Goal: Task Accomplishment & Management: Complete application form

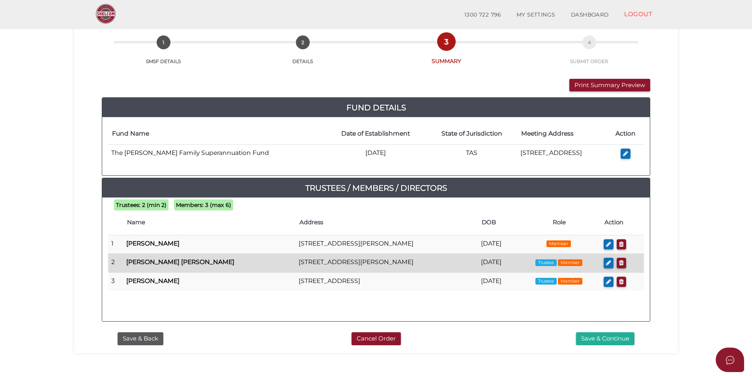
scroll to position [79, 0]
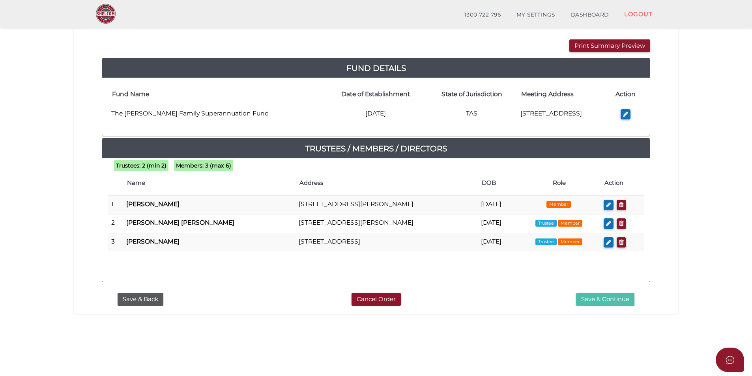
click at [608, 298] on button "Save & Continue" at bounding box center [605, 299] width 58 height 13
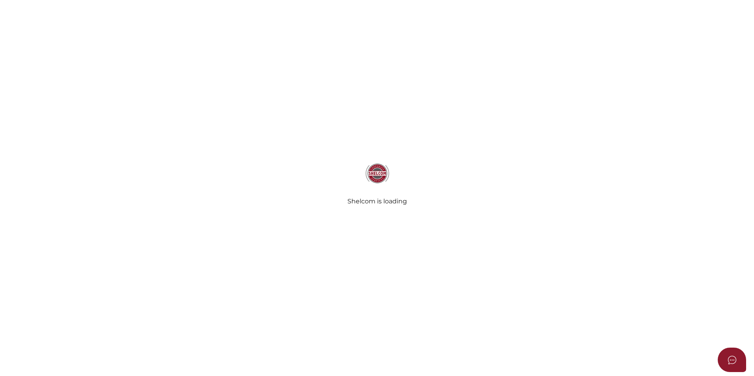
select select "Comb Binding"
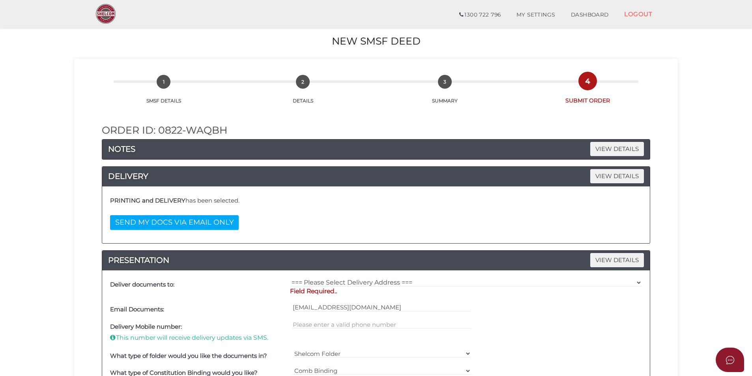
scroll to position [79, 0]
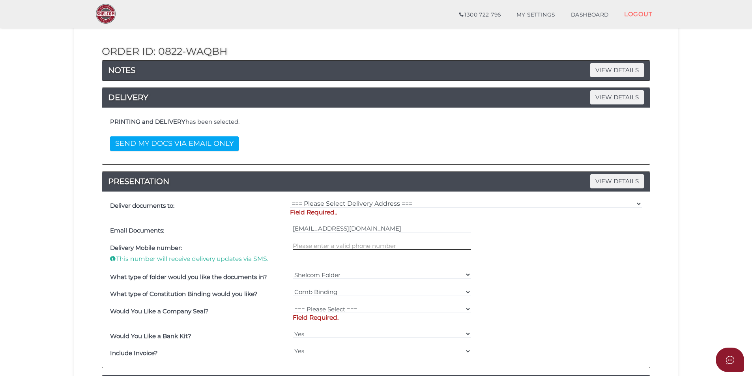
click at [314, 247] on input "text" at bounding box center [382, 245] width 179 height 9
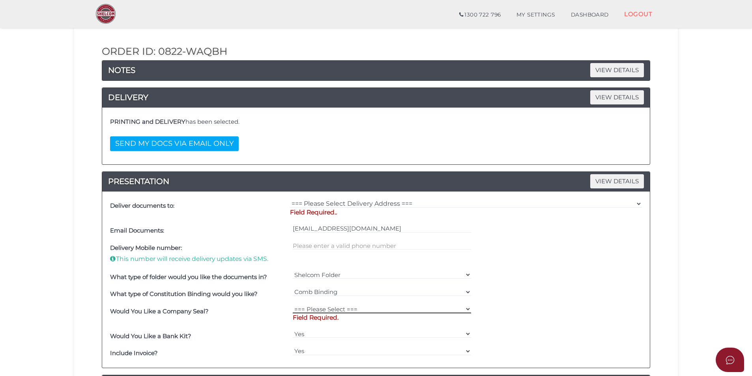
click at [466, 309] on select "=== Please Select === Fold Seal $50 No Seal" at bounding box center [382, 309] width 179 height 9
select select "0"
click at [293, 305] on select "=== Please Select === Fold Seal $50 No Seal" at bounding box center [382, 309] width 179 height 9
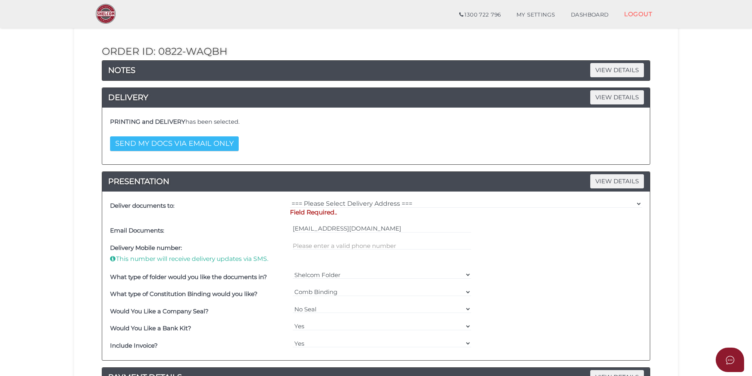
click at [188, 142] on button "SEND MY DOCS VIA EMAIL ONLY" at bounding box center [174, 144] width 129 height 15
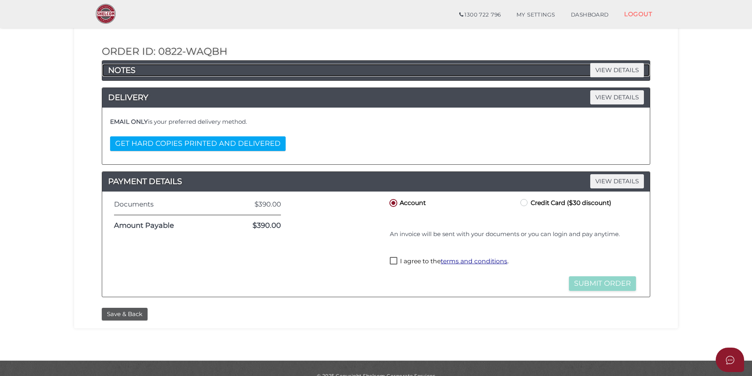
click at [368, 73] on h4 "NOTES VIEW DETAILS" at bounding box center [376, 70] width 548 height 13
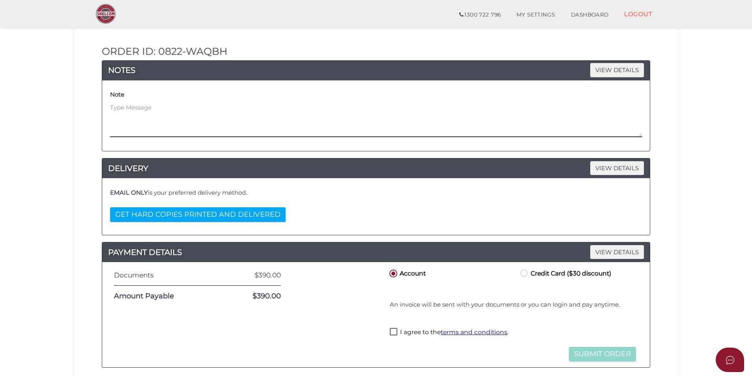
click at [115, 110] on textarea at bounding box center [376, 120] width 532 height 34
type textarea "P"
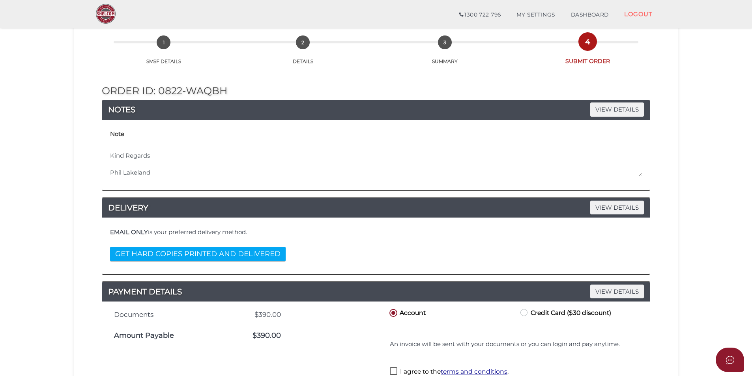
click at [170, 133] on div "Note Hi Jenny. pleaese send A copy of the deed to my email address ASAP, please…" at bounding box center [376, 152] width 532 height 49
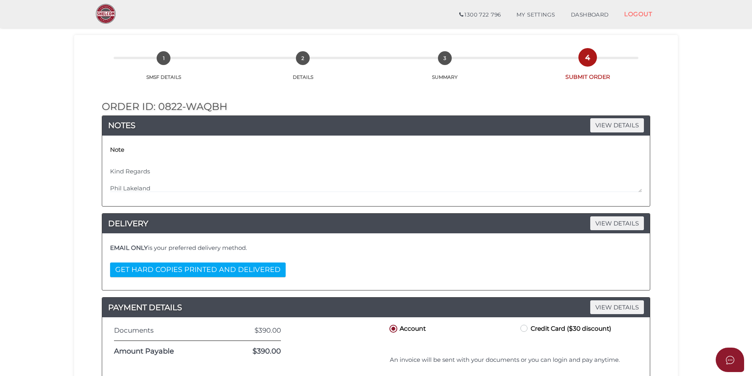
scroll to position [8, 0]
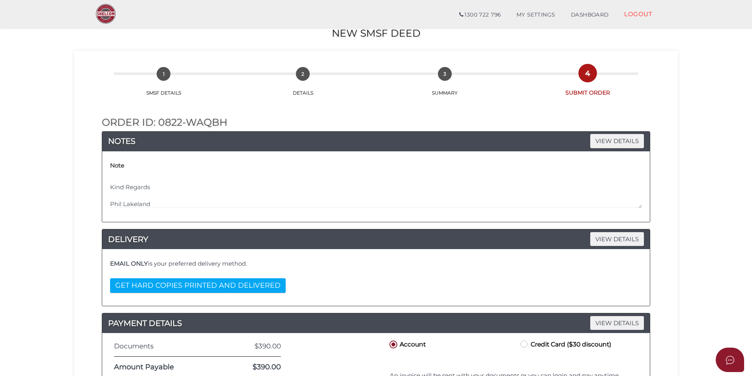
drag, startPoint x: 642, startPoint y: 193, endPoint x: 641, endPoint y: 174, distance: 19.3
click at [641, 174] on div "Note Hi Jenny. pleaese send A copy of the deed to my email address ASAP, please…" at bounding box center [376, 186] width 536 height 59
drag, startPoint x: 641, startPoint y: 174, endPoint x: 642, endPoint y: 164, distance: 10.3
click at [642, 164] on div "Note Hi Jenny. pleaese send A copy of the deed to my email address ASAP, please…" at bounding box center [376, 183] width 532 height 49
drag, startPoint x: 642, startPoint y: 194, endPoint x: 644, endPoint y: 159, distance: 34.4
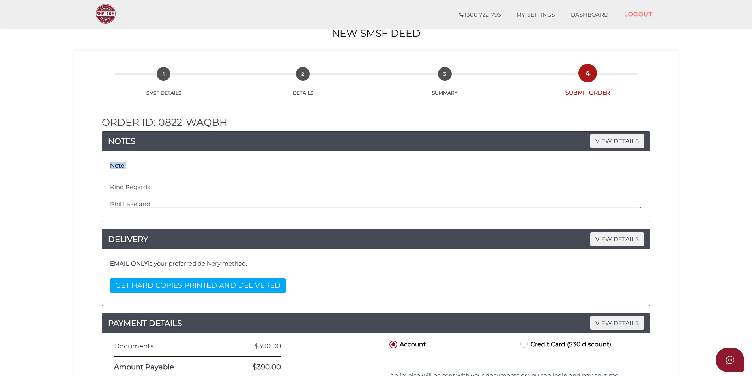
click at [644, 159] on div "Note Hi Jenny. pleaese send A copy of the deed to my email address ASAP, please…" at bounding box center [376, 187] width 548 height 71
drag, startPoint x: 644, startPoint y: 159, endPoint x: 607, endPoint y: 138, distance: 42.6
click at [607, 138] on span "VIEW DETAILS" at bounding box center [617, 141] width 54 height 14
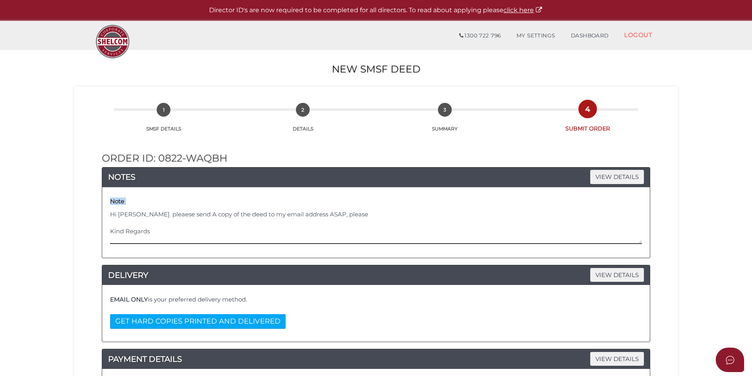
click at [211, 235] on textarea "Hi Jenny. pleaese send A copy of the deed to my email address ASAP, please Kind…" at bounding box center [376, 227] width 532 height 34
click at [339, 216] on textarea "Hi Jenny. pleaese send A copy of the deed to my email address ASAP, please Kind…" at bounding box center [376, 227] width 532 height 34
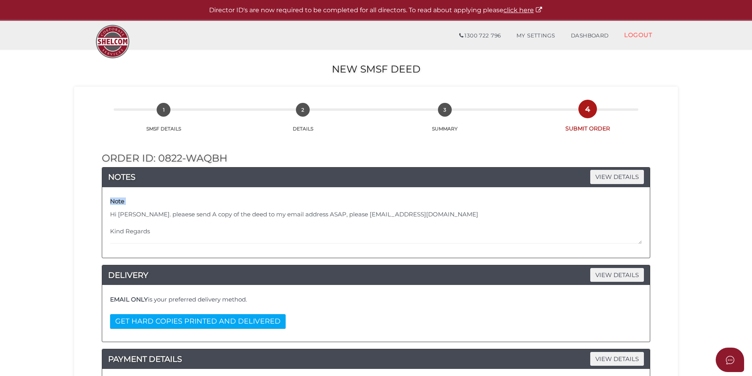
drag, startPoint x: 644, startPoint y: 220, endPoint x: 644, endPoint y: 235, distance: 15.0
click at [644, 235] on div "Note Hi Jenny. pleaese send A copy of the deed to my email address ASAP, please…" at bounding box center [376, 222] width 548 height 71
drag, startPoint x: 644, startPoint y: 235, endPoint x: 641, endPoint y: 242, distance: 7.8
click at [641, 242] on textarea "Hi Jenny. pleaese send A copy of the deed to my email address ASAP, please plak…" at bounding box center [376, 227] width 532 height 34
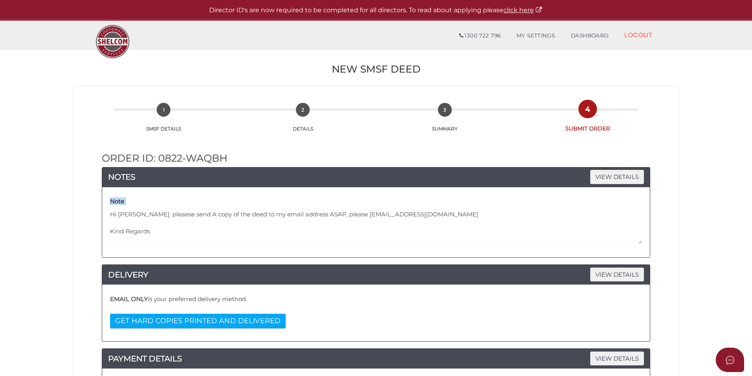
click at [641, 242] on textarea "Hi Jenny. pleaese send A copy of the deed to my email address ASAP, please plak…" at bounding box center [376, 227] width 532 height 34
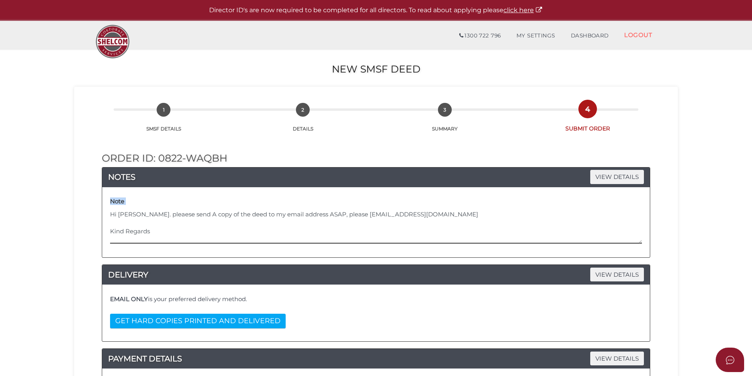
click at [187, 230] on textarea "Hi Jenny. pleaese send A copy of the deed to my email address ASAP, please plak…" at bounding box center [376, 227] width 532 height 34
click at [156, 238] on textarea "Hi Jenny. please send A copy of the deed to my email address ASAP, please plake…" at bounding box center [376, 227] width 532 height 34
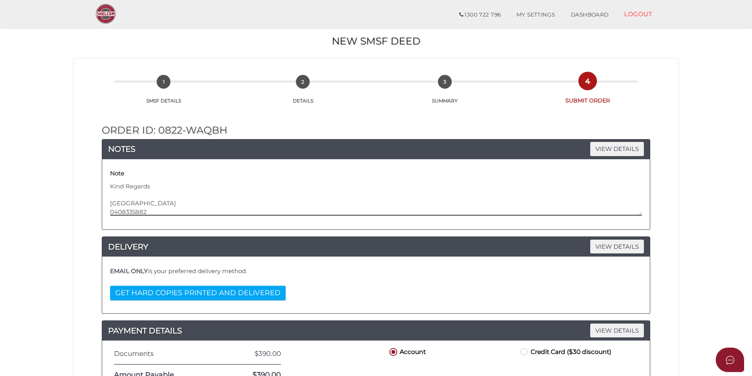
scroll to position [79, 0]
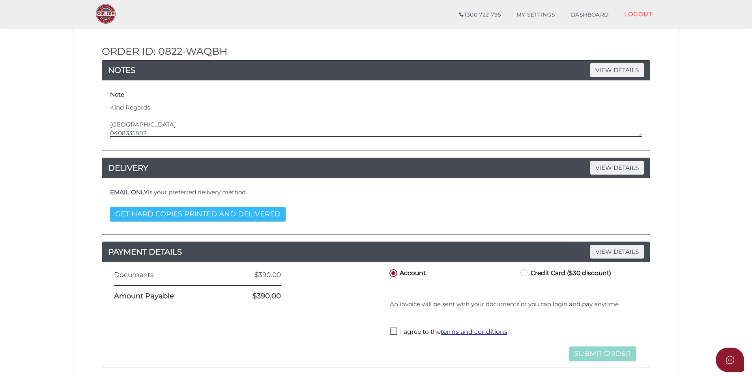
type textarea "Hi Jenny. please send A copy of the deed to my email address ASAP, please plake…"
click at [219, 217] on button "GET HARD COPIES PRINTED AND DELIVERED" at bounding box center [198, 214] width 176 height 15
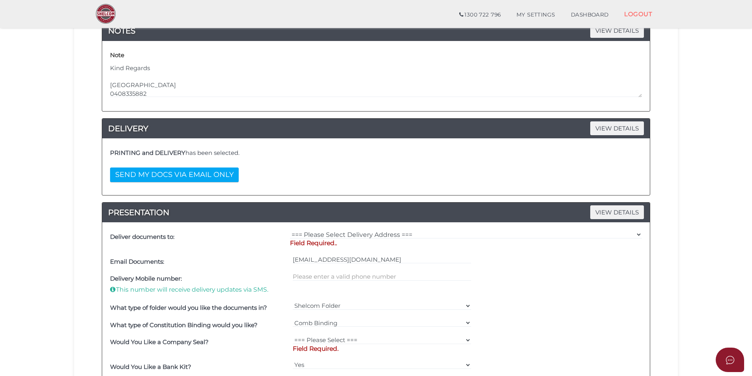
scroll to position [158, 0]
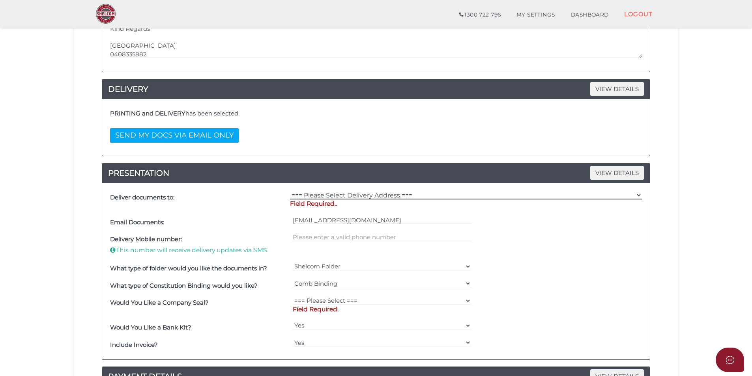
click at [316, 198] on select "=== Please Select Delivery Address === (User Address - [GEOGRAPHIC_DATA]) Resid…" at bounding box center [466, 195] width 352 height 9
select select "Other"
click at [290, 191] on select "=== Please Select Delivery Address === (User Address - [GEOGRAPHIC_DATA]) Resid…" at bounding box center [466, 195] width 352 height 9
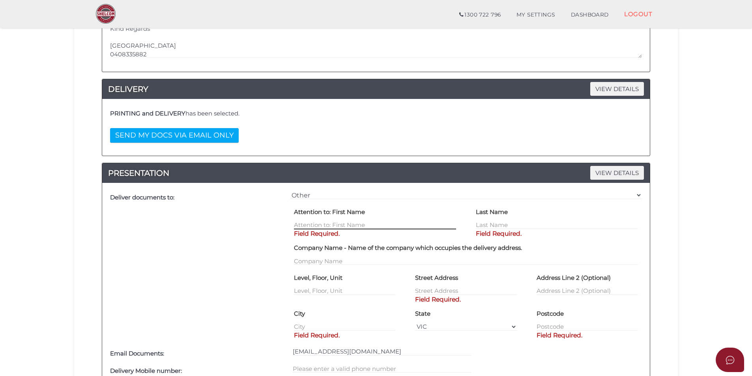
click at [319, 225] on input "text" at bounding box center [375, 225] width 162 height 9
type input "Phil Lakleand"
type input "Lakeland"
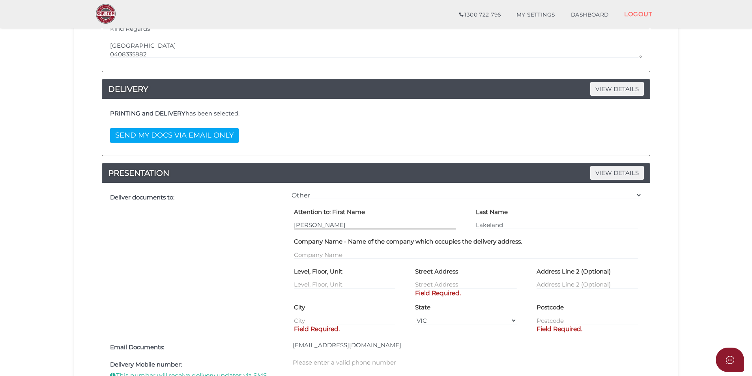
drag, startPoint x: 305, startPoint y: 224, endPoint x: 293, endPoint y: 226, distance: 12.1
click at [293, 226] on div "Attention to: First Name Phil Lakleand" at bounding box center [375, 221] width 182 height 30
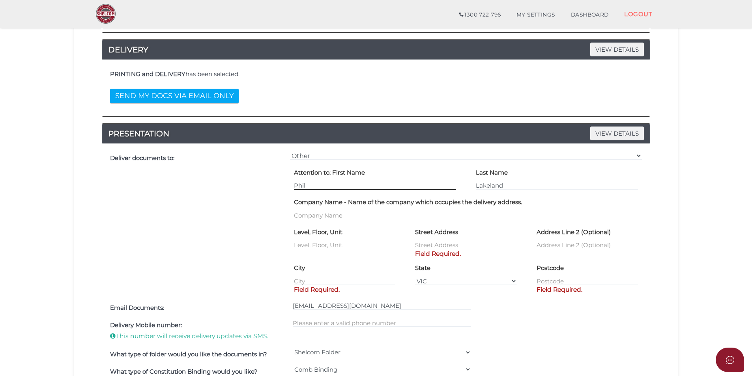
scroll to position [237, 0]
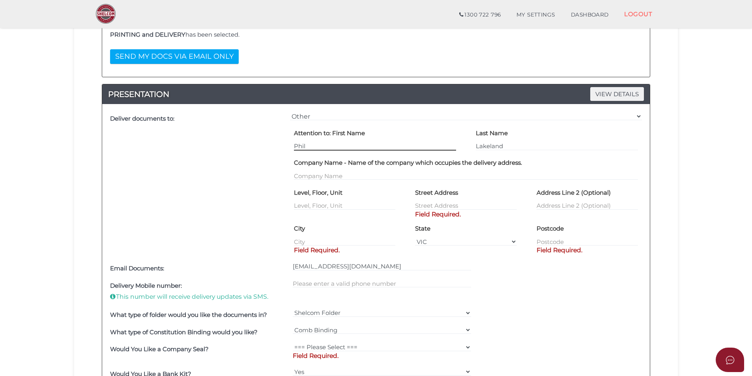
type input "Phil"
click at [467, 347] on select "=== Please Select === Fold Seal $50 No Seal" at bounding box center [382, 347] width 179 height 9
select select "0"
click at [293, 343] on select "=== Please Select === Fold Seal $50 No Seal" at bounding box center [382, 347] width 179 height 9
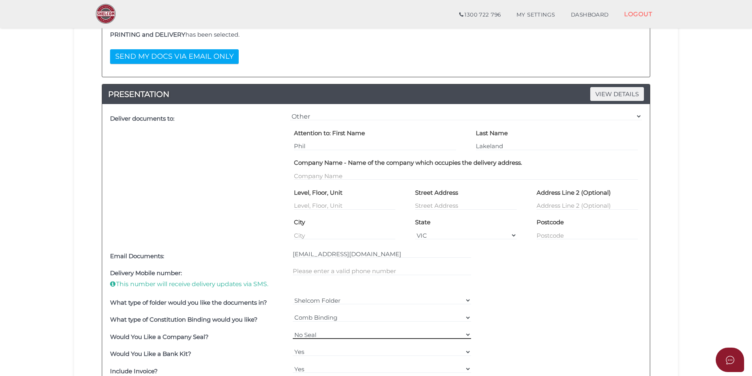
scroll to position [276, 0]
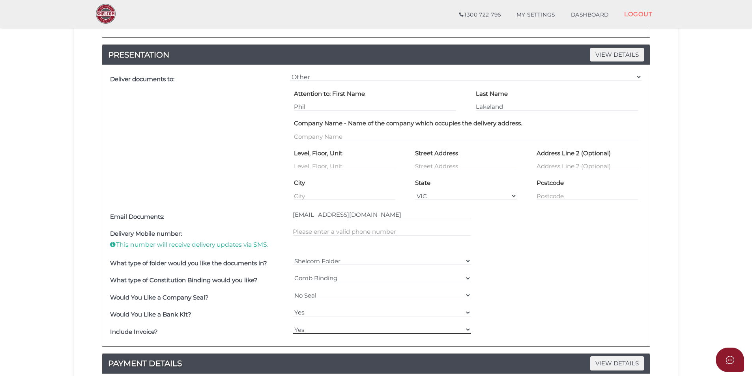
click at [468, 328] on select "Yes No" at bounding box center [382, 330] width 179 height 9
click at [334, 330] on select "Yes No" at bounding box center [382, 330] width 179 height 9
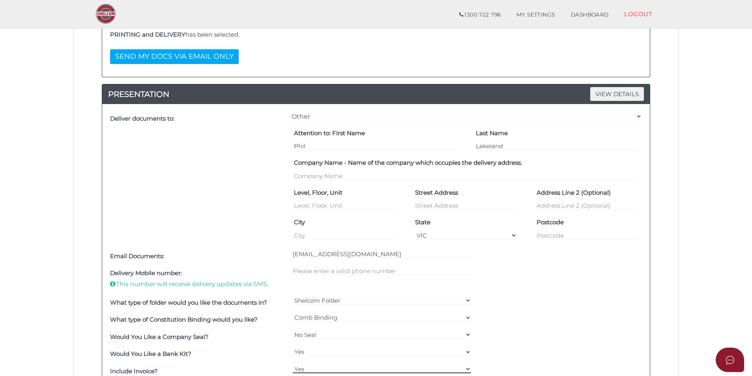
scroll to position [197, 0]
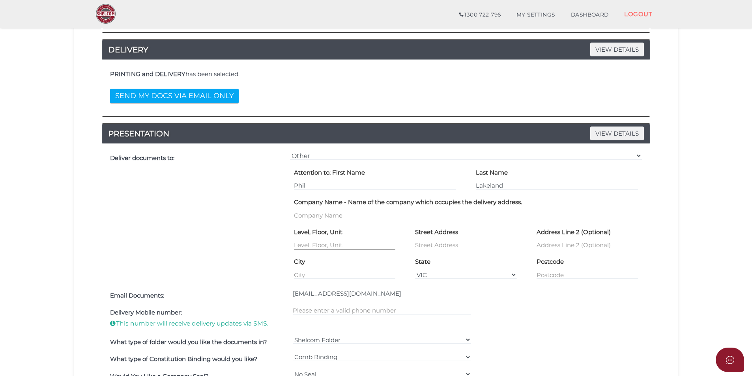
click at [305, 246] on input "text" at bounding box center [344, 245] width 101 height 9
type input "PO Box 162"
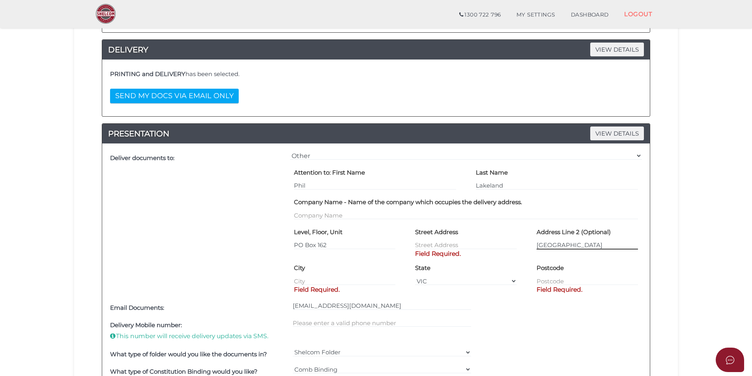
type input "East Devonport"
click at [302, 323] on input "text" at bounding box center [382, 323] width 179 height 9
type input "0408335882"
drag, startPoint x: 333, startPoint y: 243, endPoint x: 275, endPoint y: 247, distance: 58.1
click at [275, 247] on div "Deliver documents to: === Please Select Delivery Address === (User Address - Ph…" at bounding box center [376, 225] width 536 height 150
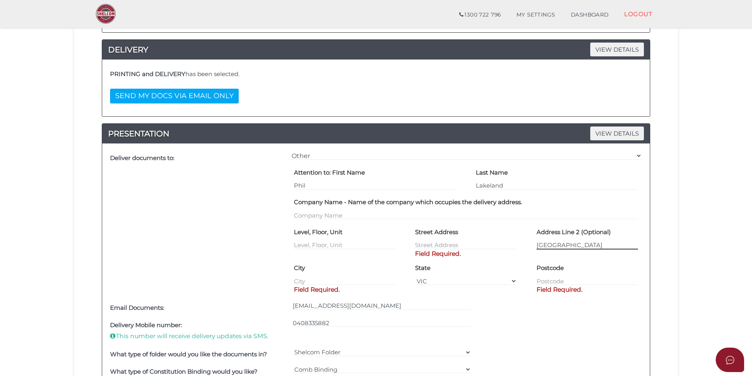
click at [547, 243] on input "East Devonport" at bounding box center [587, 245] width 101 height 9
click at [573, 244] on input "t Devonport" at bounding box center [587, 245] width 101 height 9
type input "t"
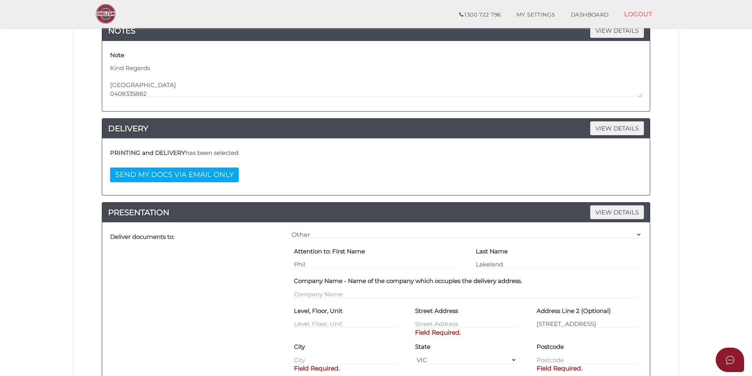
scroll to position [0, 0]
drag, startPoint x: 638, startPoint y: 324, endPoint x: 451, endPoint y: 333, distance: 188.0
click at [451, 333] on div "Level, Floor, Unit Street Address Field Required. Address Line 2 (Optional) PO …" at bounding box center [466, 323] width 364 height 36
click at [617, 307] on div "Address Line 2 (Optional) PO Box 162 East Devonport Tasmaina 7310" at bounding box center [587, 317] width 101 height 24
drag, startPoint x: 614, startPoint y: 311, endPoint x: 611, endPoint y: 315, distance: 5.5
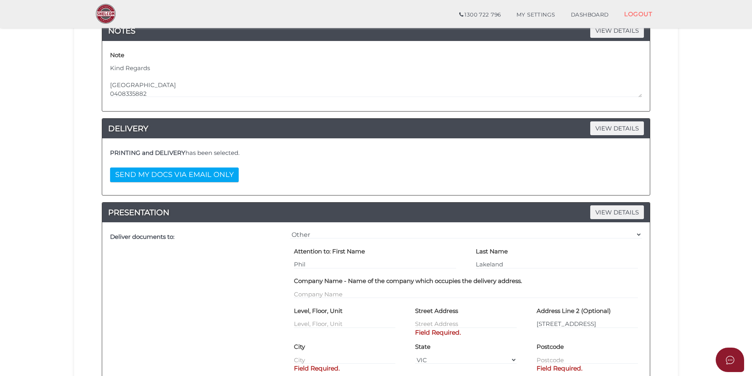
click at [614, 311] on div "Address Line 2 (Optional) PO Box 162 East Devonport Tasmaina 7310" at bounding box center [587, 317] width 101 height 24
click at [631, 326] on input "PO Box 162 East Devonport Tasmaina 7310" at bounding box center [587, 324] width 101 height 9
click at [639, 323] on div "Address Line 2 (Optional) PO Box 162 East Devonport Tasmaina 7310" at bounding box center [587, 323] width 121 height 36
click at [639, 324] on div "Address Line 2 (Optional) PO Box 162 East Devonport Tasmaina 7310" at bounding box center [587, 323] width 121 height 36
click at [636, 324] on input "PO Box 162 East Devonport Tasmaina 7310" at bounding box center [587, 324] width 101 height 9
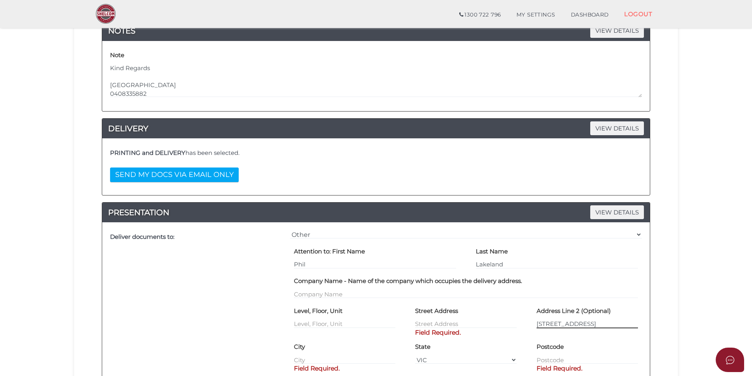
click at [636, 324] on input "PO Box 162 East Devonport Tasmina 7310" at bounding box center [587, 324] width 101 height 9
click at [627, 323] on input "PO Box 162 East Devna 731" at bounding box center [587, 324] width 101 height 9
type input "P"
click at [301, 234] on select "=== Please Select Delivery Address === (User Address - [GEOGRAPHIC_DATA]) Resid…" at bounding box center [466, 234] width 352 height 9
click at [296, 231] on select "=== Please Select Delivery Address === (User Address - [GEOGRAPHIC_DATA]) Resid…" at bounding box center [466, 234] width 352 height 9
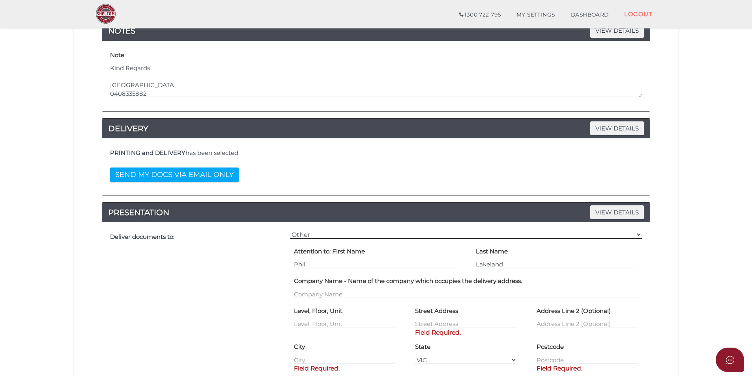
click at [296, 231] on select "=== Please Select Delivery Address === (User Address - [GEOGRAPHIC_DATA]) Resid…" at bounding box center [466, 234] width 352 height 9
click at [290, 230] on select "=== Please Select Delivery Address === (User Address - [GEOGRAPHIC_DATA]) Resid…" at bounding box center [466, 234] width 352 height 9
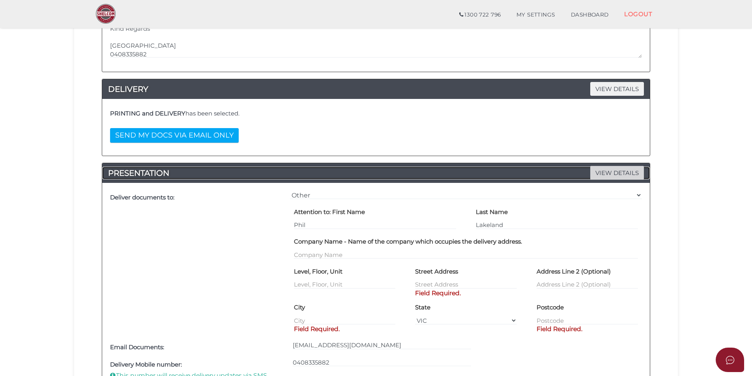
click at [607, 171] on span "VIEW DETAILS" at bounding box center [617, 173] width 54 height 14
click at [640, 193] on select "=== Please Select Delivery Address === (User Address - [GEOGRAPHIC_DATA]) Resid…" at bounding box center [466, 195] width 352 height 9
select select "0"
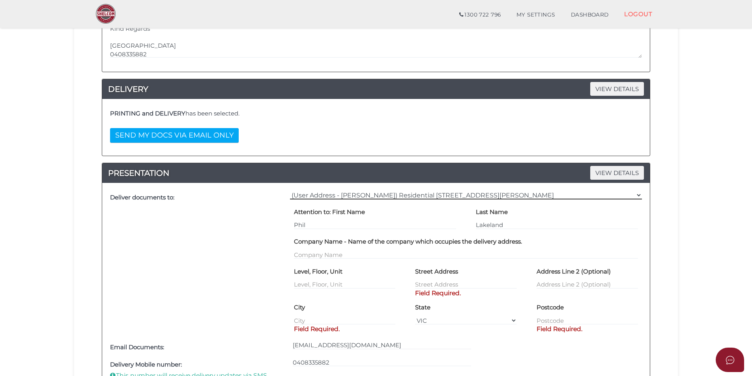
click at [290, 191] on select "=== Please Select Delivery Address === (User Address - [GEOGRAPHIC_DATA]) Resid…" at bounding box center [466, 195] width 352 height 9
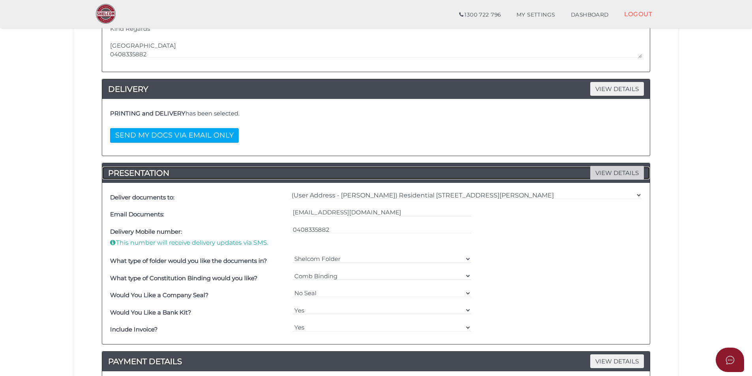
click at [604, 171] on span "VIEW DETAILS" at bounding box center [617, 173] width 54 height 14
click at [179, 133] on button "SEND MY DOCS VIA EMAIL ONLY" at bounding box center [174, 135] width 129 height 15
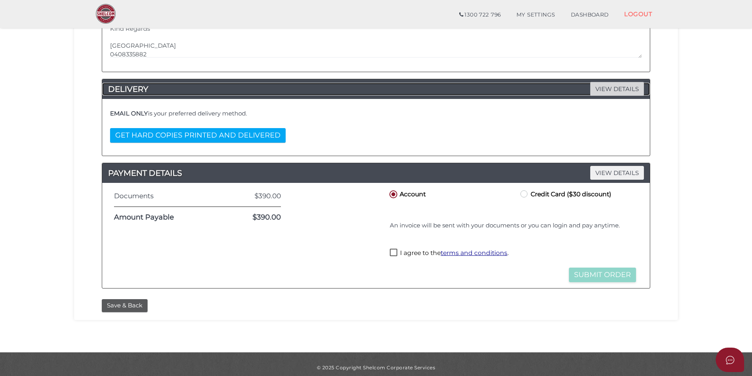
click at [625, 88] on span "VIEW DETAILS" at bounding box center [617, 89] width 54 height 14
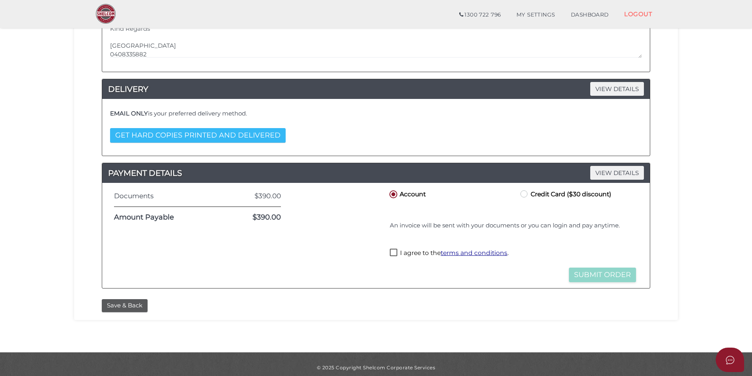
click at [197, 134] on button "GET HARD COPIES PRINTED AND DELIVERED" at bounding box center [198, 135] width 176 height 15
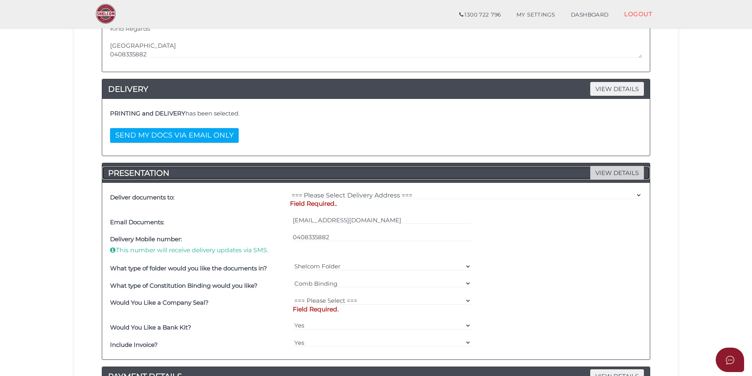
click at [613, 171] on span "VIEW DETAILS" at bounding box center [617, 173] width 54 height 14
click at [611, 193] on select "=== Please Select Delivery Address === (User Address - [GEOGRAPHIC_DATA]) Resid…" at bounding box center [466, 195] width 352 height 9
select select "Other"
click at [290, 191] on select "=== Please Select Delivery Address === (User Address - [GEOGRAPHIC_DATA]) Resid…" at bounding box center [466, 195] width 352 height 9
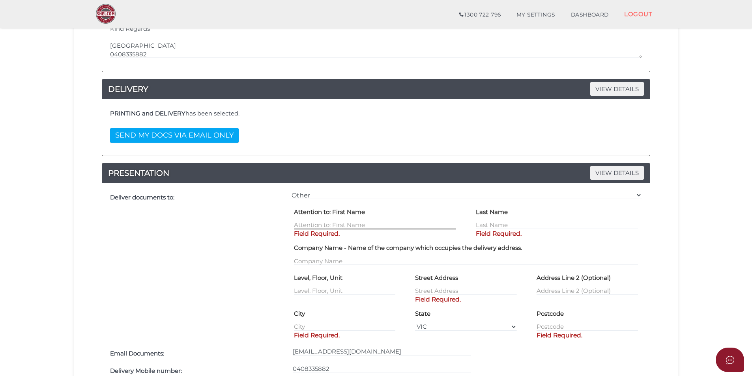
click at [307, 226] on input "text" at bounding box center [375, 225] width 162 height 9
click at [309, 222] on input "text" at bounding box center [375, 225] width 162 height 9
click at [303, 225] on input "text" at bounding box center [375, 225] width 162 height 9
click at [306, 227] on input "text" at bounding box center [375, 225] width 162 height 9
click at [301, 225] on input "text" at bounding box center [375, 225] width 162 height 9
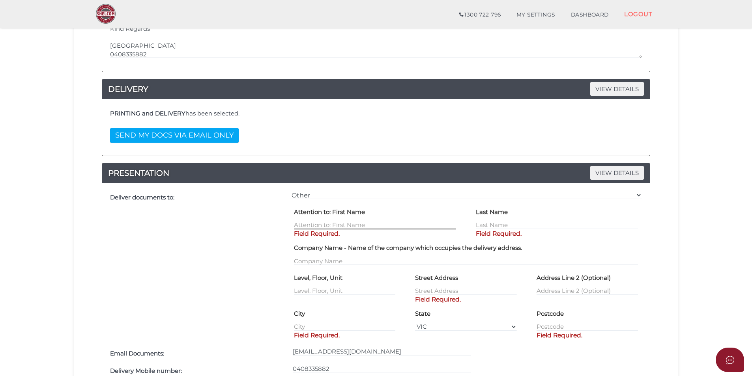
click at [301, 226] on input "text" at bounding box center [375, 225] width 162 height 9
click at [313, 227] on input "text" at bounding box center [375, 225] width 162 height 9
click at [303, 227] on input "text" at bounding box center [375, 225] width 162 height 9
click at [301, 223] on input "text" at bounding box center [375, 225] width 162 height 9
click at [314, 224] on input "text" at bounding box center [375, 225] width 162 height 9
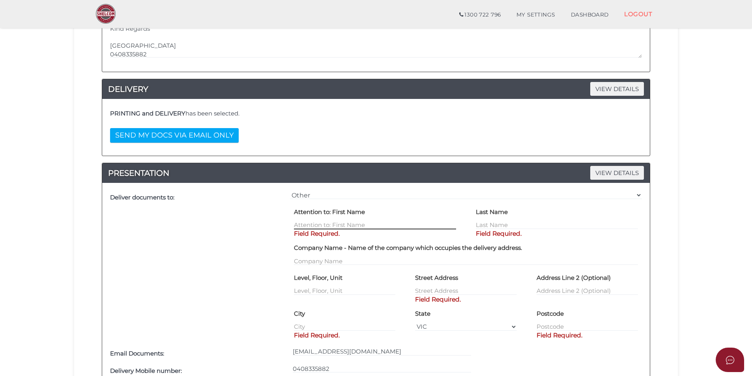
click at [333, 223] on input "text" at bounding box center [375, 225] width 162 height 9
type input "Phil"
type input "l"
type input "Lakeland"
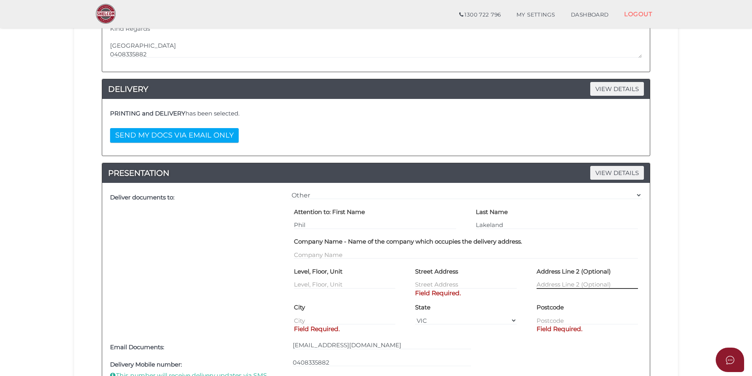
click at [548, 285] on input "text" at bounding box center [587, 285] width 101 height 9
type input "PO Box 162 East Devonport Tasmania 7310"
click at [544, 320] on input "text" at bounding box center [587, 320] width 101 height 9
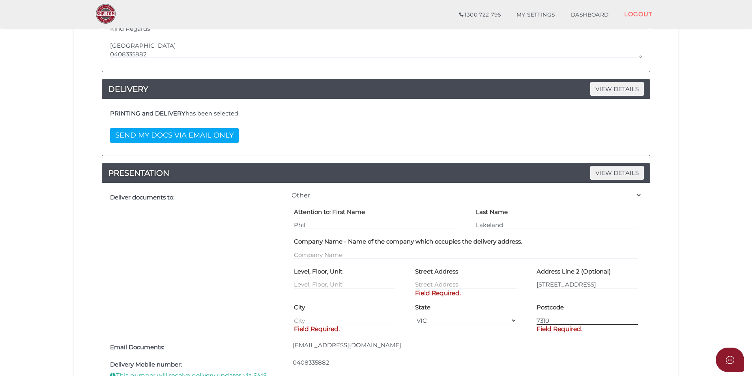
type input "7310"
click at [586, 287] on input "PO Box 162 East Devonport Tasmania 7310" at bounding box center [587, 285] width 101 height 9
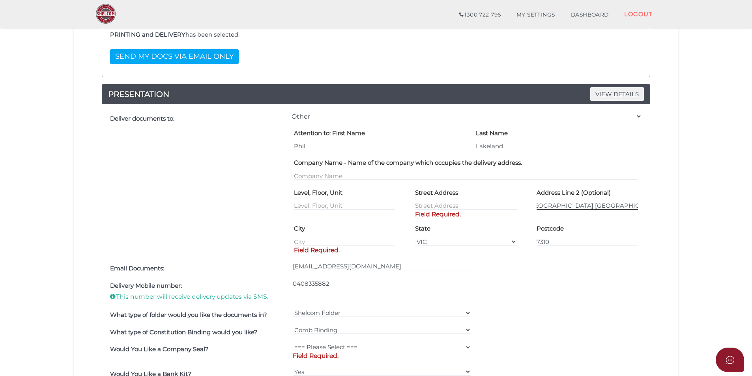
scroll to position [276, 0]
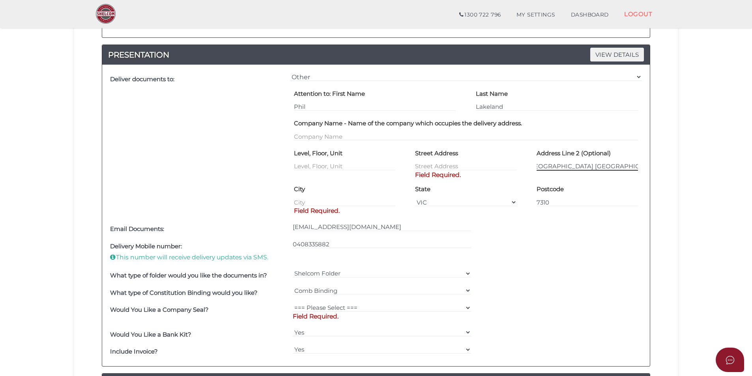
type input "PO Box 162 East Devonport Tasmania"
click at [329, 308] on select "=== Please Select === Fold Seal $50 No Seal" at bounding box center [382, 308] width 179 height 9
select select "0"
click at [293, 304] on select "=== Please Select === Fold Seal $50 No Seal" at bounding box center [382, 308] width 179 height 9
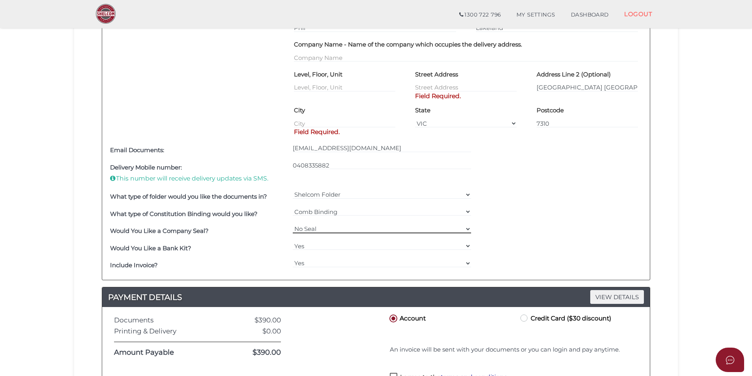
scroll to position [395, 0]
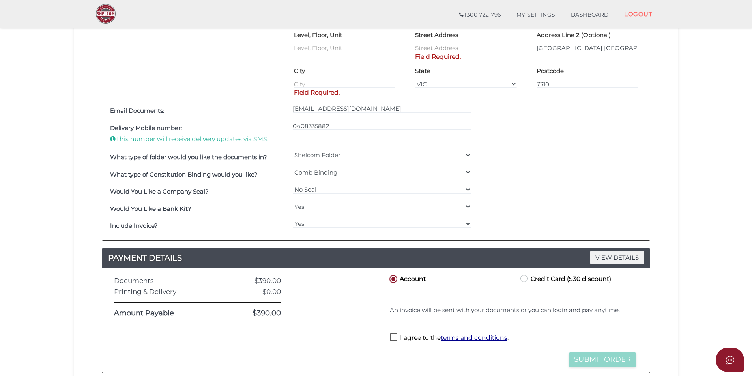
click at [392, 335] on label "I agree to the terms and conditions ." at bounding box center [449, 339] width 119 height 10
checkbox input "true"
click at [607, 258] on span "VIEW DETAILS" at bounding box center [617, 258] width 54 height 14
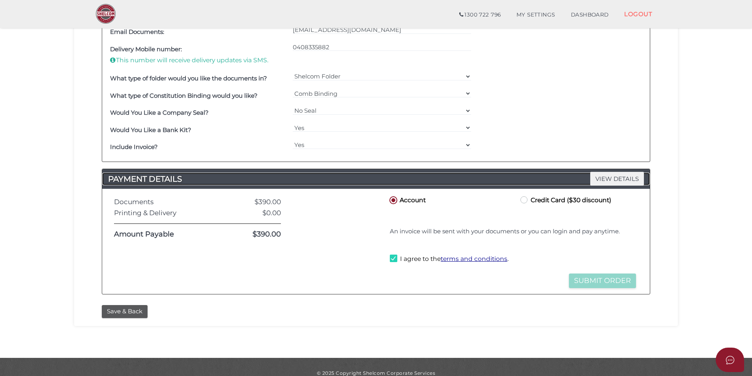
scroll to position [486, 0]
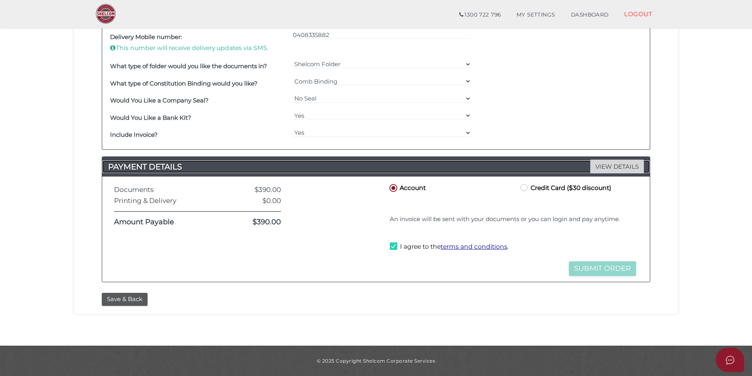
click at [616, 168] on span "VIEW DETAILS" at bounding box center [617, 167] width 54 height 14
click at [134, 298] on button "Save & Back" at bounding box center [125, 299] width 46 height 13
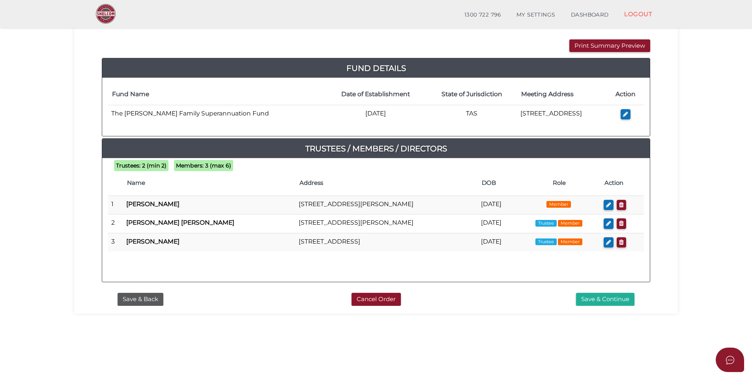
scroll to position [39, 0]
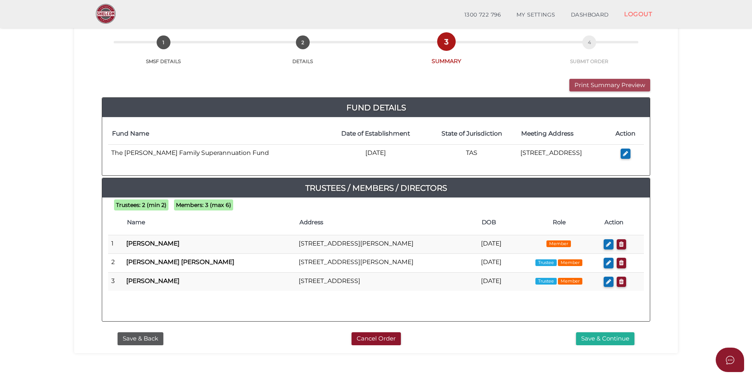
click at [600, 83] on button "Print Summary Preview" at bounding box center [609, 85] width 81 height 13
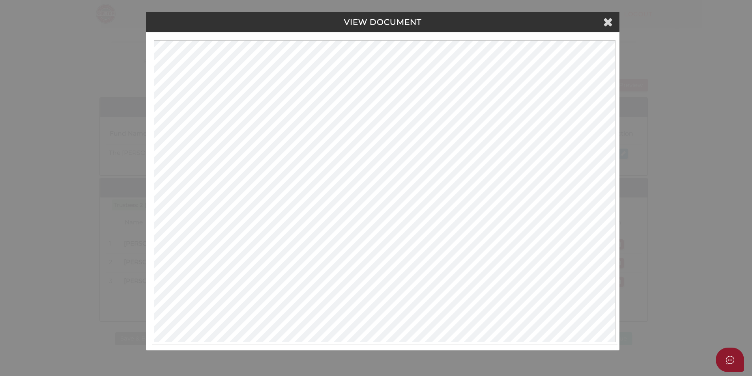
scroll to position [0, 0]
click at [609, 22] on icon at bounding box center [608, 22] width 9 height 12
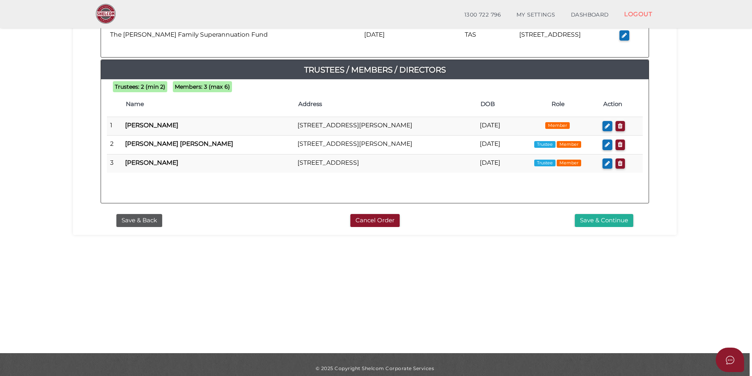
scroll to position [165, 0]
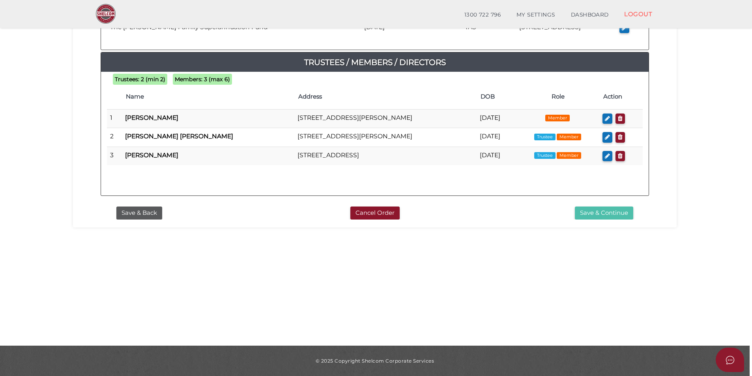
click at [600, 209] on button "Save & Continue" at bounding box center [604, 213] width 58 height 13
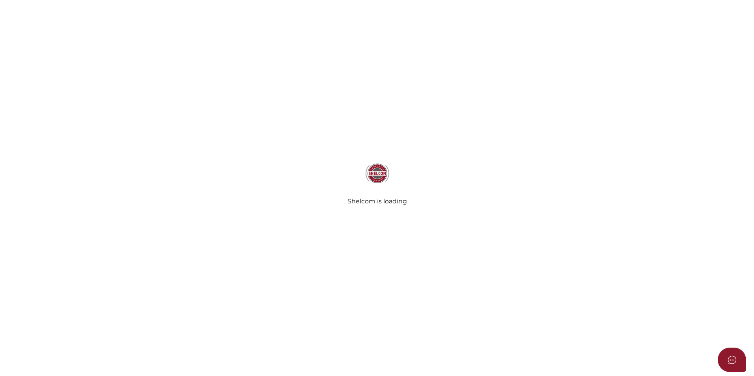
select select "Comb Binding"
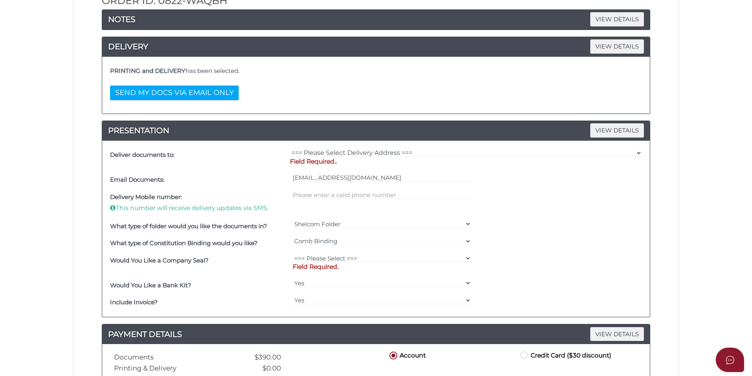
scroll to position [276, 0]
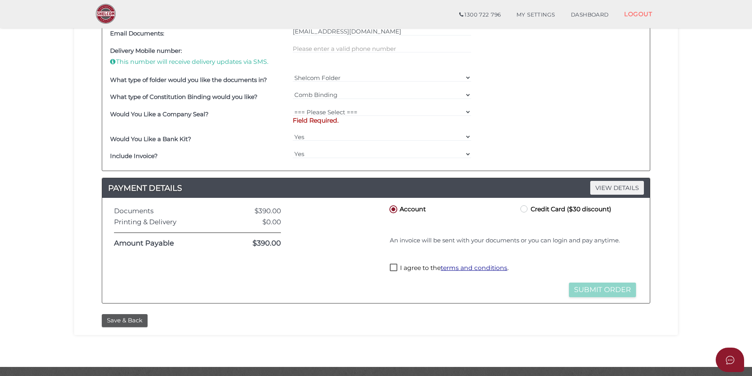
click at [396, 268] on label "I agree to the terms and conditions ." at bounding box center [449, 269] width 119 height 10
checkbox input "true"
click at [492, 268] on u "terms and conditions" at bounding box center [474, 267] width 67 height 7
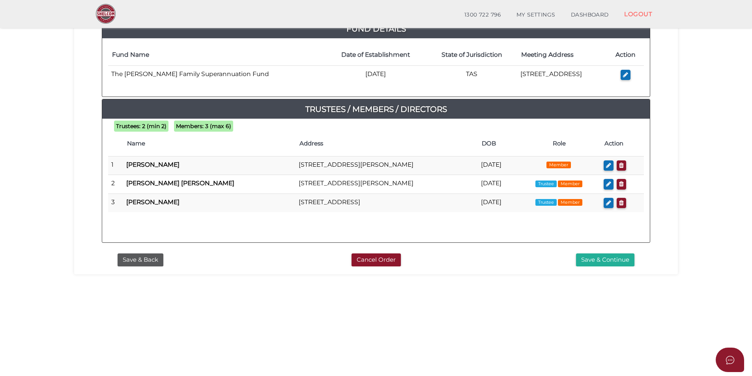
scroll to position [165, 0]
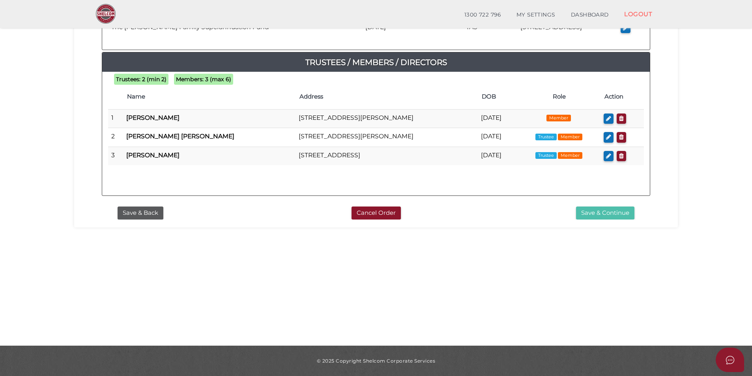
click at [606, 211] on button "Save & Continue" at bounding box center [605, 213] width 58 height 13
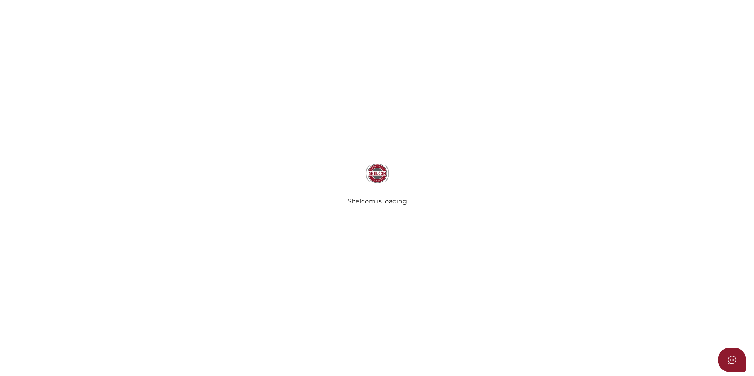
select select "Comb Binding"
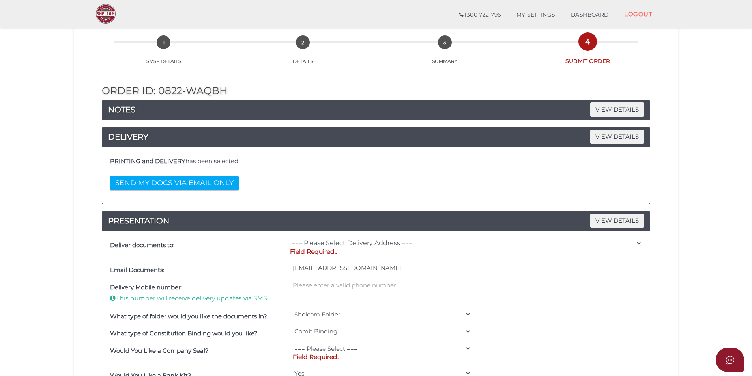
scroll to position [79, 0]
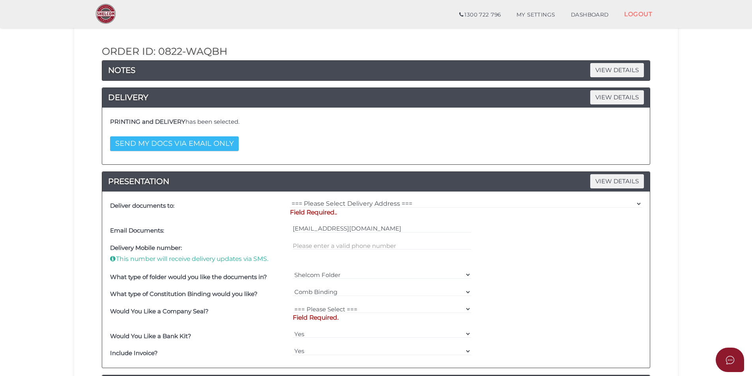
click at [176, 141] on button "SEND MY DOCS VIA EMAIL ONLY" at bounding box center [174, 144] width 129 height 15
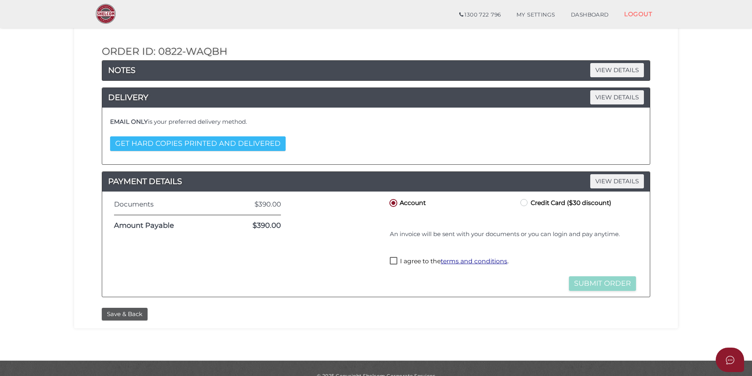
click at [179, 141] on button "GET HARD COPIES PRINTED AND DELIVERED" at bounding box center [198, 144] width 176 height 15
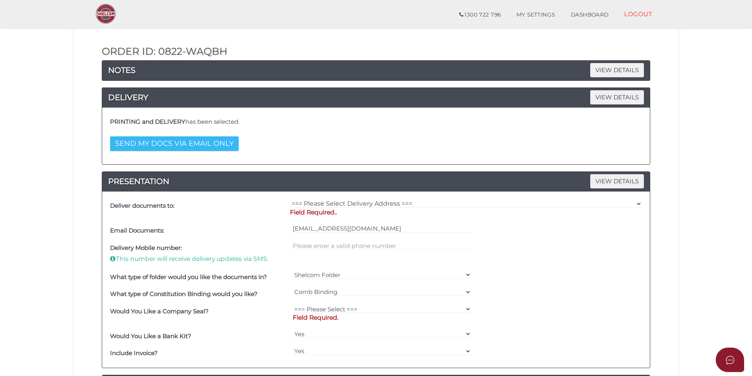
click at [181, 143] on button "SEND MY DOCS VIA EMAIL ONLY" at bounding box center [174, 144] width 129 height 15
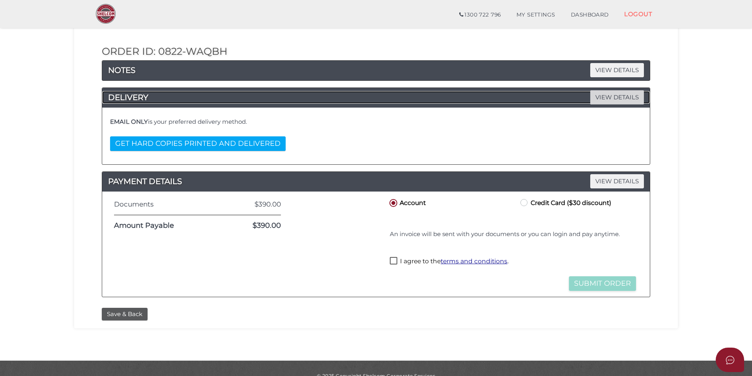
click at [615, 99] on span "VIEW DETAILS" at bounding box center [617, 97] width 54 height 14
click at [612, 99] on span "VIEW DETAILS" at bounding box center [617, 97] width 54 height 14
click at [613, 97] on span "VIEW DETAILS" at bounding box center [617, 97] width 54 height 14
click at [616, 67] on span "VIEW DETAILS" at bounding box center [617, 70] width 54 height 14
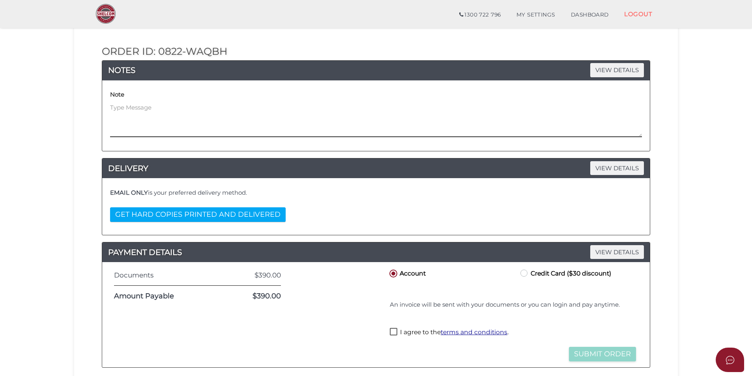
click at [230, 109] on textarea at bounding box center [376, 120] width 532 height 34
click at [393, 333] on label "I agree to the terms and conditions ." at bounding box center [449, 333] width 119 height 10
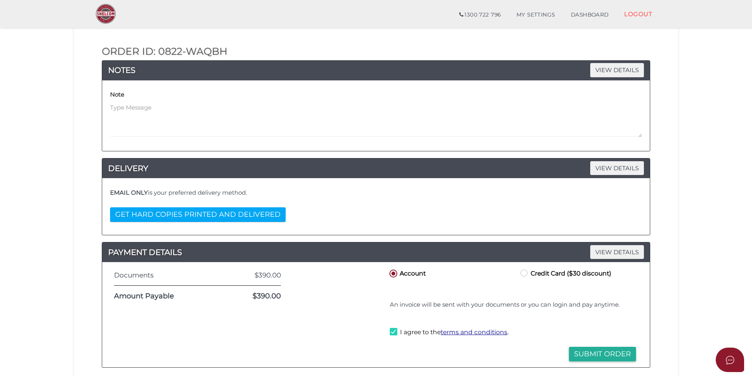
click at [393, 332] on label "I agree to the terms and conditions ." at bounding box center [449, 333] width 119 height 10
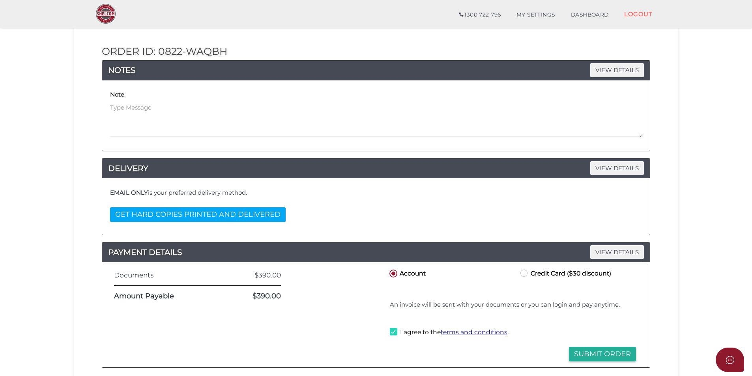
checkbox input "false"
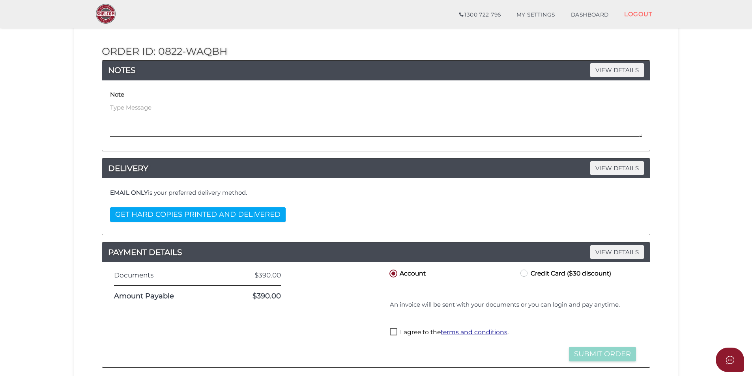
click at [112, 107] on textarea at bounding box center [376, 120] width 532 height 34
drag, startPoint x: 352, startPoint y: 107, endPoint x: 356, endPoint y: 110, distance: 4.3
click at [352, 107] on textarea "Hi [PERSON_NAME]. please send copy to my email address please [EMAIL_ADDRESS][D…" at bounding box center [376, 120] width 532 height 34
type textarea "Hi [PERSON_NAME]. please send copy to my email address please [EMAIL_ADDRESS][D…"
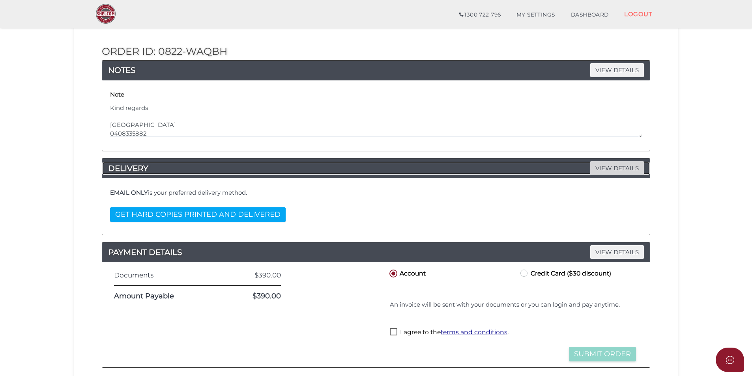
click at [614, 166] on span "VIEW DETAILS" at bounding box center [617, 168] width 54 height 14
click at [611, 167] on span "VIEW DETAILS" at bounding box center [617, 168] width 54 height 14
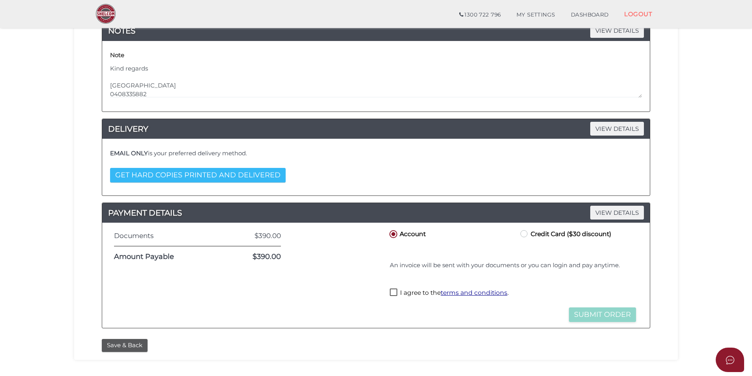
click at [202, 175] on button "GET HARD COPIES PRINTED AND DELIVERED" at bounding box center [198, 175] width 176 height 15
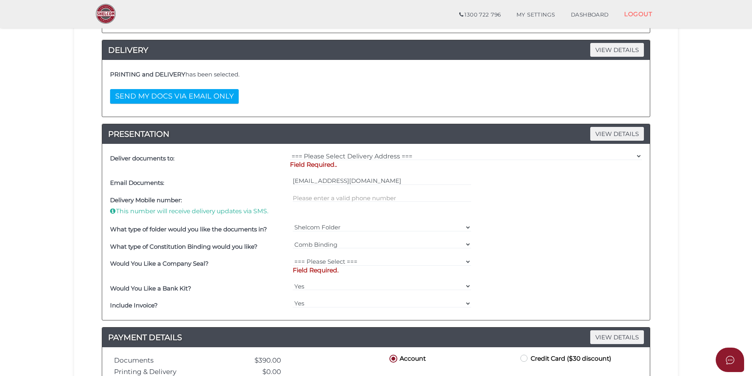
scroll to position [158, 0]
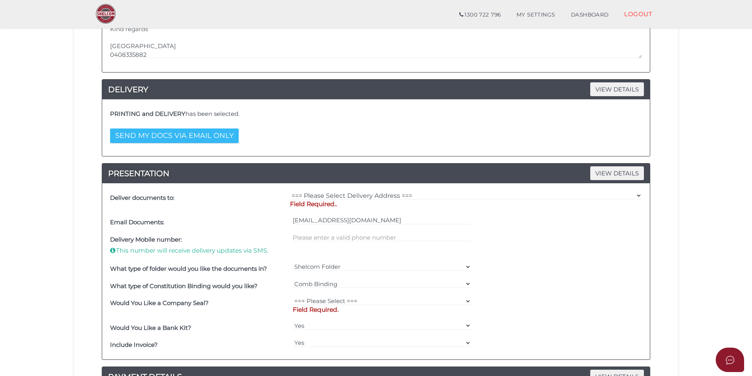
click at [182, 133] on button "SEND MY DOCS VIA EMAIL ONLY" at bounding box center [174, 136] width 129 height 15
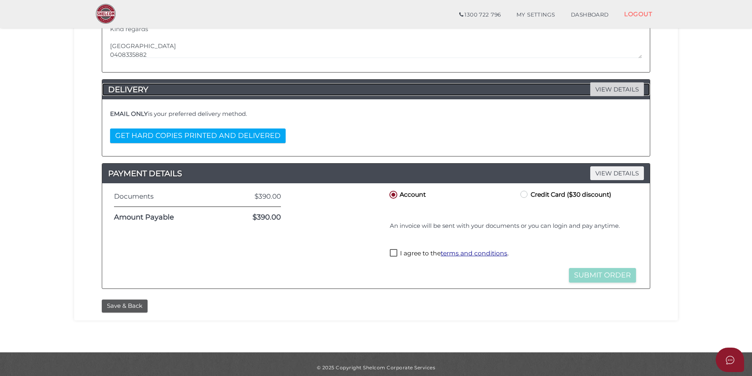
click at [619, 89] on span "VIEW DETAILS" at bounding box center [617, 89] width 54 height 14
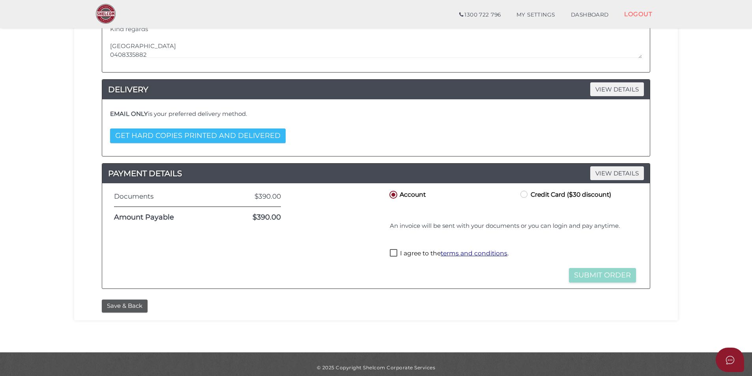
click at [195, 133] on button "GET HARD COPIES PRINTED AND DELIVERED" at bounding box center [198, 136] width 176 height 15
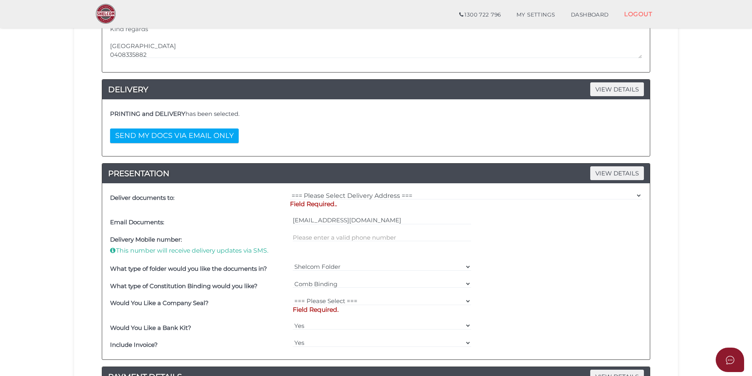
scroll to position [197, 0]
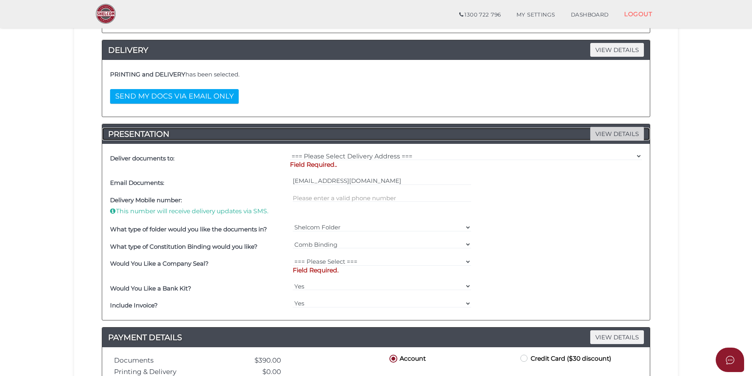
click at [620, 135] on span "VIEW DETAILS" at bounding box center [617, 134] width 54 height 14
click at [312, 263] on select "=== Please Select === Fold Seal $50 No Seal" at bounding box center [382, 262] width 179 height 9
select select "0"
click at [293, 258] on select "=== Please Select === Fold Seal $50 No Seal" at bounding box center [382, 262] width 179 height 9
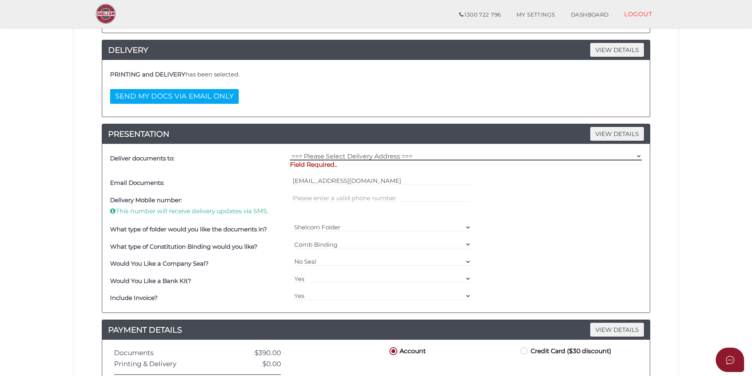
click at [323, 158] on select "=== Please Select Delivery Address === (User Address - [GEOGRAPHIC_DATA]) Resid…" at bounding box center [466, 156] width 352 height 9
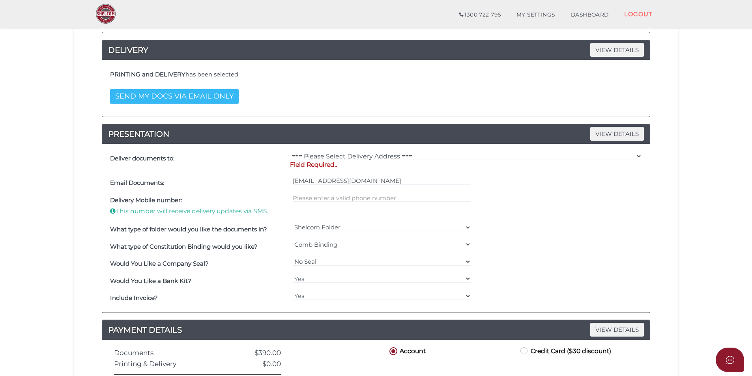
click at [192, 94] on button "SEND MY DOCS VIA EMAIL ONLY" at bounding box center [174, 96] width 129 height 15
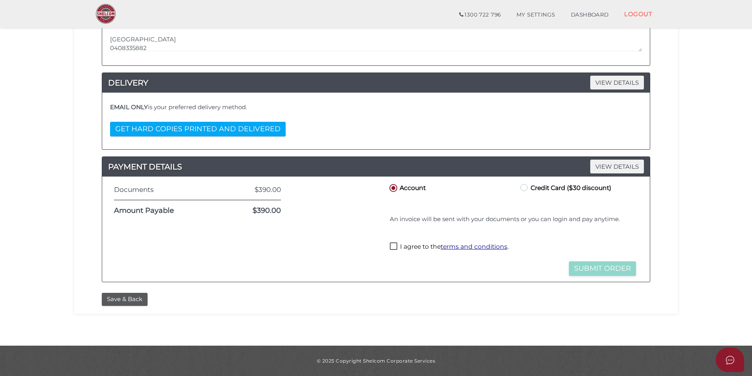
scroll to position [165, 0]
click at [610, 81] on span "VIEW DETAILS" at bounding box center [617, 83] width 54 height 14
click at [182, 128] on button "GET HARD COPIES PRINTED AND DELIVERED" at bounding box center [198, 129] width 176 height 15
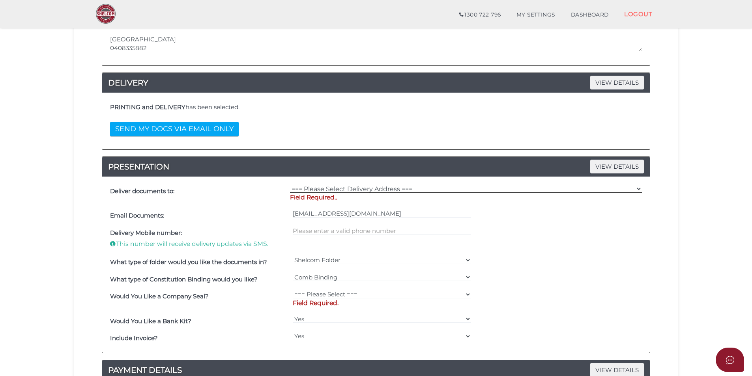
click at [311, 188] on select "=== Please Select Delivery Address === (User Address - [GEOGRAPHIC_DATA]) Resid…" at bounding box center [466, 189] width 352 height 9
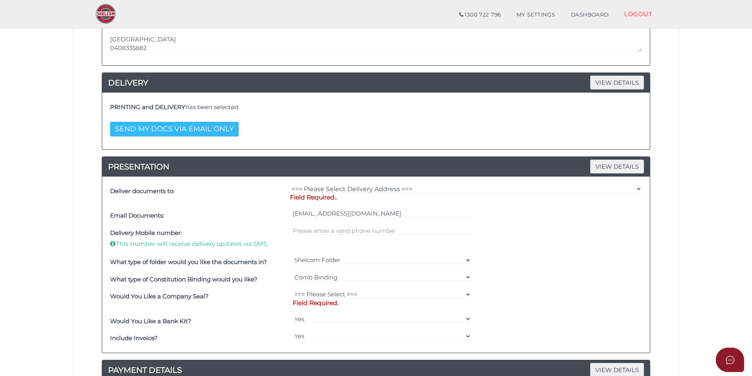
click at [160, 126] on button "SEND MY DOCS VIA EMAIL ONLY" at bounding box center [174, 129] width 129 height 15
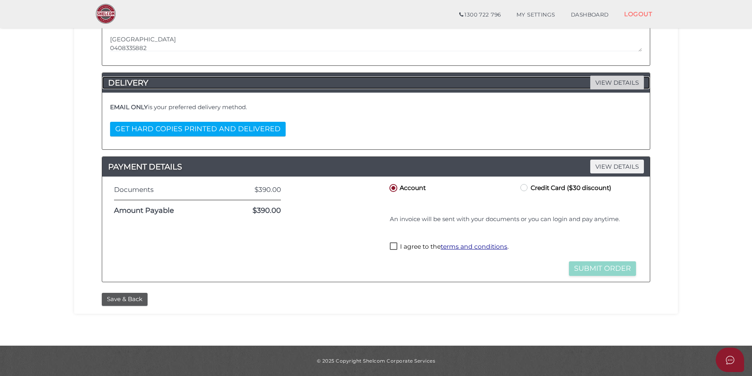
click at [612, 81] on span "VIEW DETAILS" at bounding box center [617, 83] width 54 height 14
click at [616, 166] on span "VIEW DETAILS" at bounding box center [617, 167] width 54 height 14
click at [395, 247] on label "I agree to the terms and conditions ." at bounding box center [449, 248] width 119 height 10
checkbox input "true"
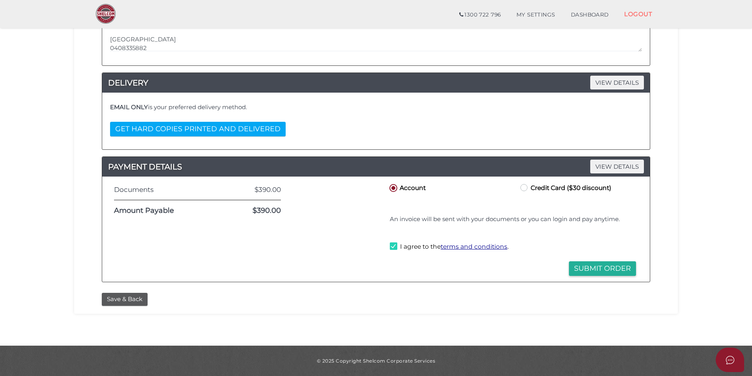
scroll to position [86, 0]
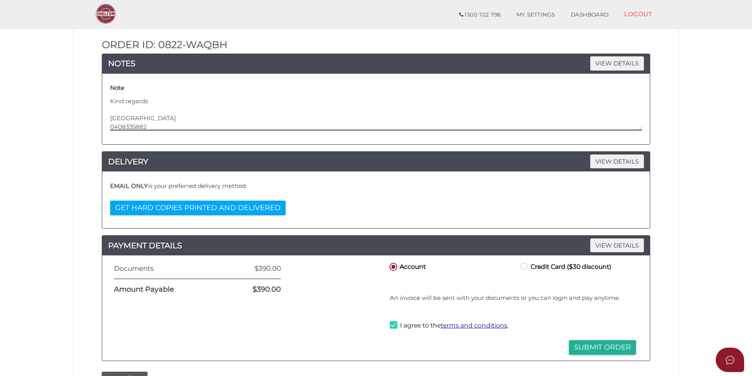
click at [153, 102] on textarea "Hi [PERSON_NAME]. please send copy to my email address please [EMAIL_ADDRESS][D…" at bounding box center [376, 114] width 532 height 34
click at [110, 101] on textarea "Hi [PERSON_NAME]. please send copy to my email address please [EMAIL_ADDRESS][D…" at bounding box center [376, 114] width 532 height 34
click at [173, 101] on textarea "Hi [PERSON_NAME]. please send copy to my email address please [EMAIL_ADDRESS][D…" at bounding box center [376, 114] width 532 height 34
click at [356, 100] on textarea "Hi [PERSON_NAME]. please send 1 copy to my email address please [EMAIL_ADDRESS]…" at bounding box center [376, 114] width 532 height 34
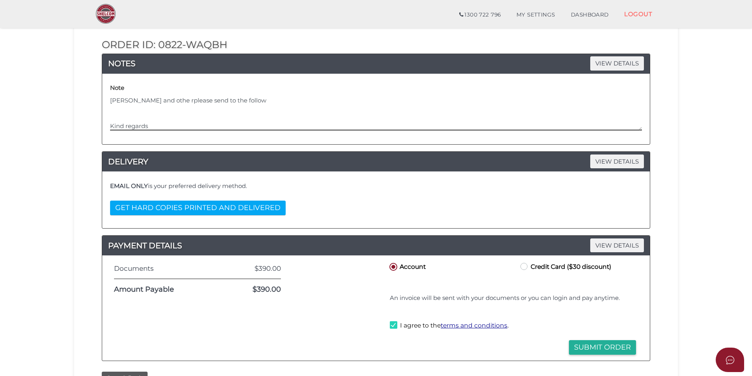
scroll to position [9, 0]
click at [182, 109] on textarea "Hi [PERSON_NAME]. please send 1 copy to my email address please [EMAIL_ADDRESS]…" at bounding box center [376, 114] width 532 height 34
click at [213, 108] on textarea "Hi [PERSON_NAME]. please send 1 copy to my email address please [EMAIL_ADDRESS]…" at bounding box center [376, 114] width 532 height 34
click at [113, 119] on textarea "Hi [PERSON_NAME]. please send 1 copy to my email address please [EMAIL_ADDRESS]…" at bounding box center [376, 114] width 532 height 34
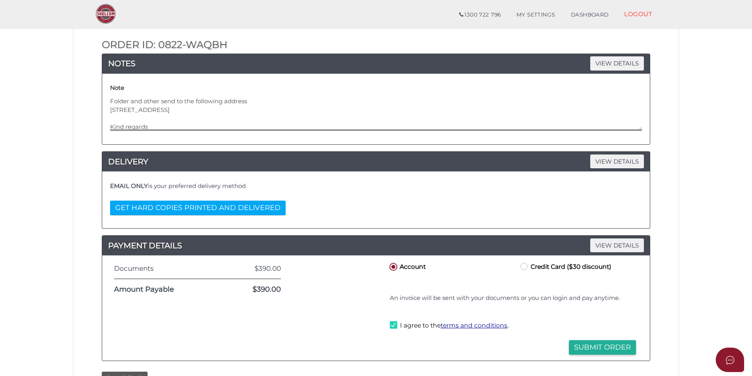
click at [158, 116] on textarea "Hi [PERSON_NAME]. please send 1 copy to my email address please [EMAIL_ADDRESS]…" at bounding box center [376, 114] width 532 height 34
click at [154, 126] on textarea "Hi [PERSON_NAME]. please send 1 copy to my email address please [EMAIL_ADDRESS]…" at bounding box center [376, 114] width 532 height 34
click at [249, 101] on textarea "Hi [PERSON_NAME]. please send 1 copy to my email address please [EMAIL_ADDRESS]…" at bounding box center [376, 114] width 532 height 34
click at [153, 125] on textarea "Hi [PERSON_NAME]. please send 1 copy to my email address please [EMAIL_ADDRESS]…" at bounding box center [376, 114] width 532 height 34
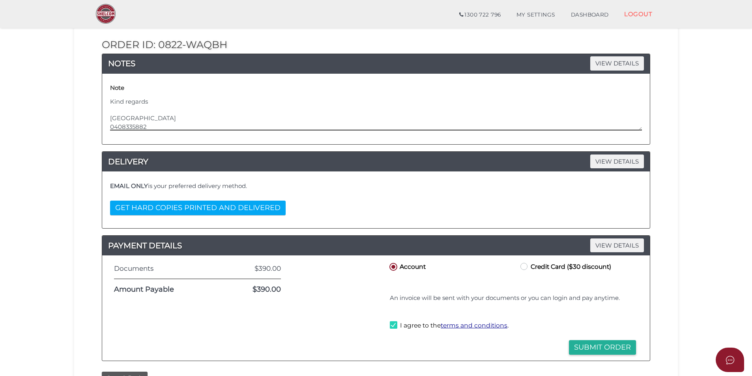
scroll to position [34, 0]
click at [154, 118] on textarea "Hi [PERSON_NAME]. please send 1 copy to my email address please [EMAIL_ADDRESS]…" at bounding box center [376, 114] width 532 height 34
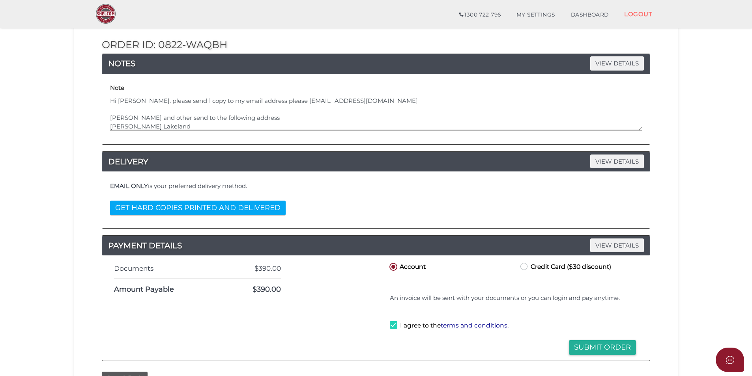
click at [192, 99] on textarea "Hi [PERSON_NAME]. please send 1 copy to my email address please [EMAIL_ADDRESS]…" at bounding box center [376, 114] width 532 height 34
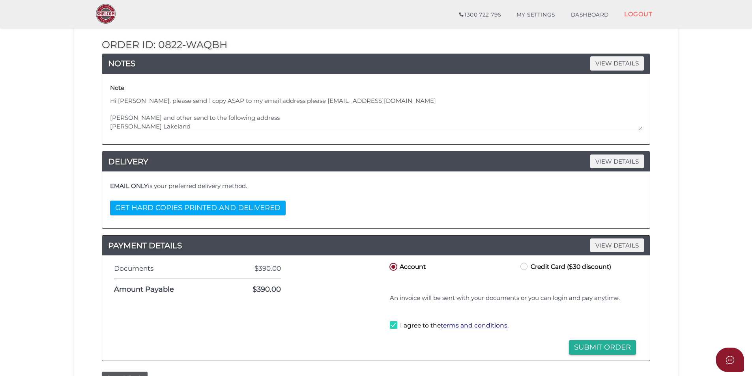
click at [110, 117] on div "Note Hi [PERSON_NAME]. please send 1 copy ASAP to my email address please [EMAI…" at bounding box center [376, 109] width 536 height 59
click at [111, 117] on textarea "Hi [PERSON_NAME]. please send 1 copy ASAP to my email address please [EMAIL_ADD…" at bounding box center [376, 114] width 532 height 34
drag, startPoint x: 123, startPoint y: 118, endPoint x: 303, endPoint y: 110, distance: 179.7
click at [303, 110] on textarea "Hi [PERSON_NAME]. please send 1 copy ASAP to my email address please [EMAIL_ADD…" at bounding box center [376, 114] width 532 height 34
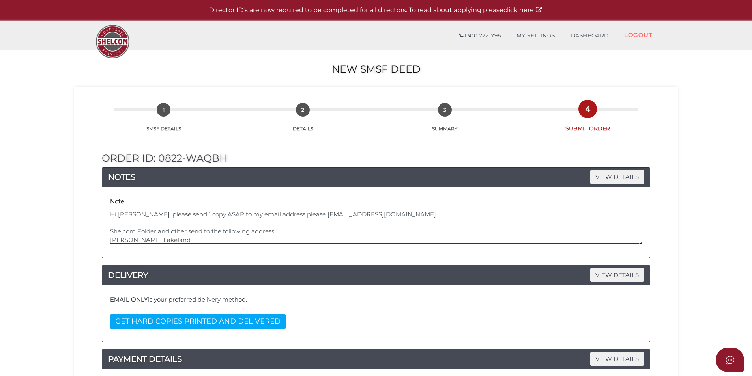
scroll to position [79, 0]
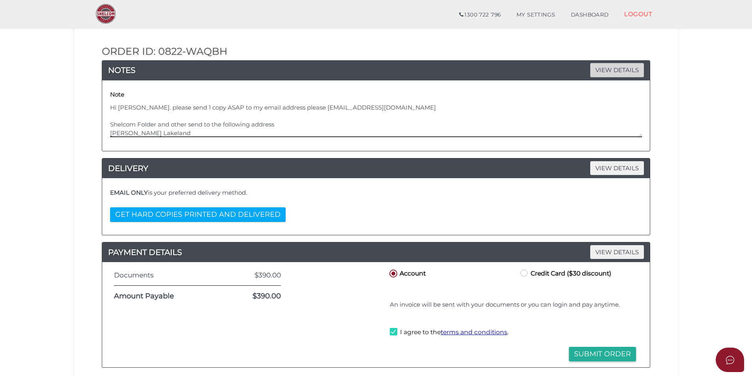
type textarea "Hi [PERSON_NAME]. please send 1 copy ASAP to my email address please [EMAIL_ADD…"
click at [609, 69] on span "VIEW DETAILS" at bounding box center [617, 70] width 54 height 14
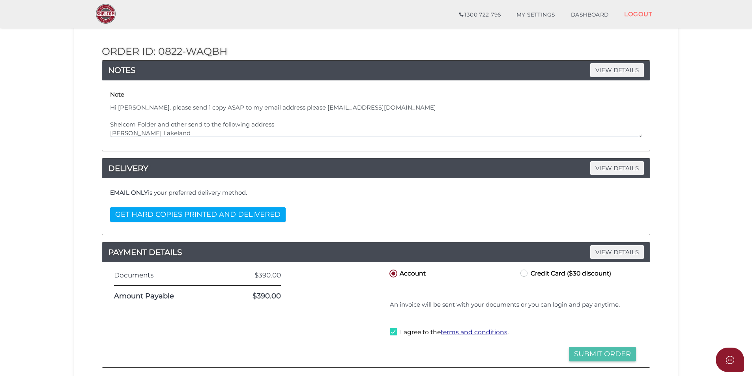
click at [593, 352] on button "Submit Order" at bounding box center [602, 354] width 67 height 15
